Goal: Information Seeking & Learning: Learn about a topic

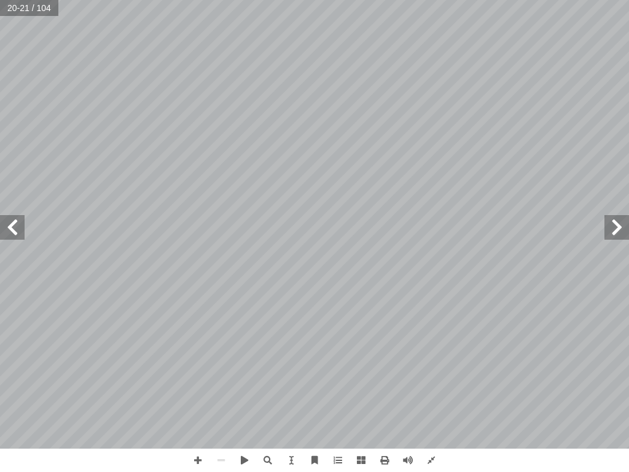
click at [31, 471] on div "16 لسابقة. � لجملة � في َ لصحيحة � َ د � عد أ ل� � ُ كتب أ � ) أ � د: � عد أ ل�…" at bounding box center [314, 236] width 629 height 472
click at [141, 250] on div "16 لسابقة. � لجملة � في َ لصحيحة � َ د � عد أ ل� � ُ كتب أ � ) أ � د: � عد أ ل�…" at bounding box center [314, 236] width 629 height 472
click at [242, 461] on span at bounding box center [244, 460] width 23 height 23
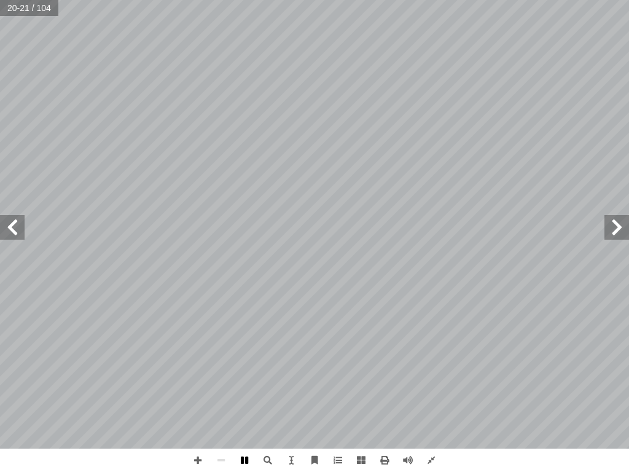
click at [242, 461] on span at bounding box center [244, 460] width 23 height 23
click at [0, 0] on span at bounding box center [0, 0] width 0 height 0
click at [242, 461] on span at bounding box center [244, 460] width 23 height 23
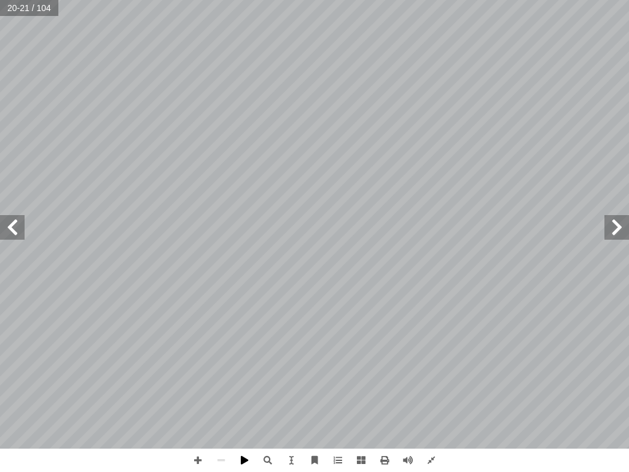
click at [242, 461] on span at bounding box center [244, 460] width 23 height 23
